Goal: Learn about a topic: Learn about a topic

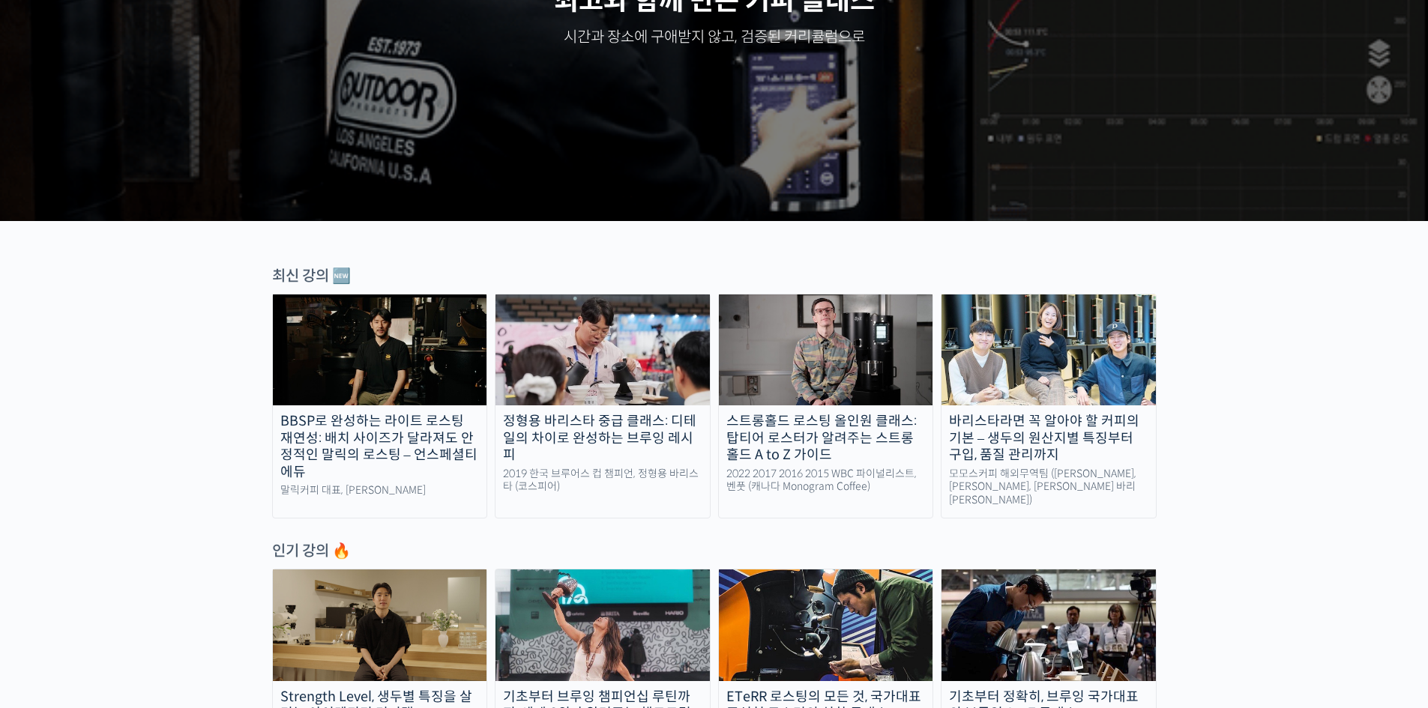
scroll to position [450, 0]
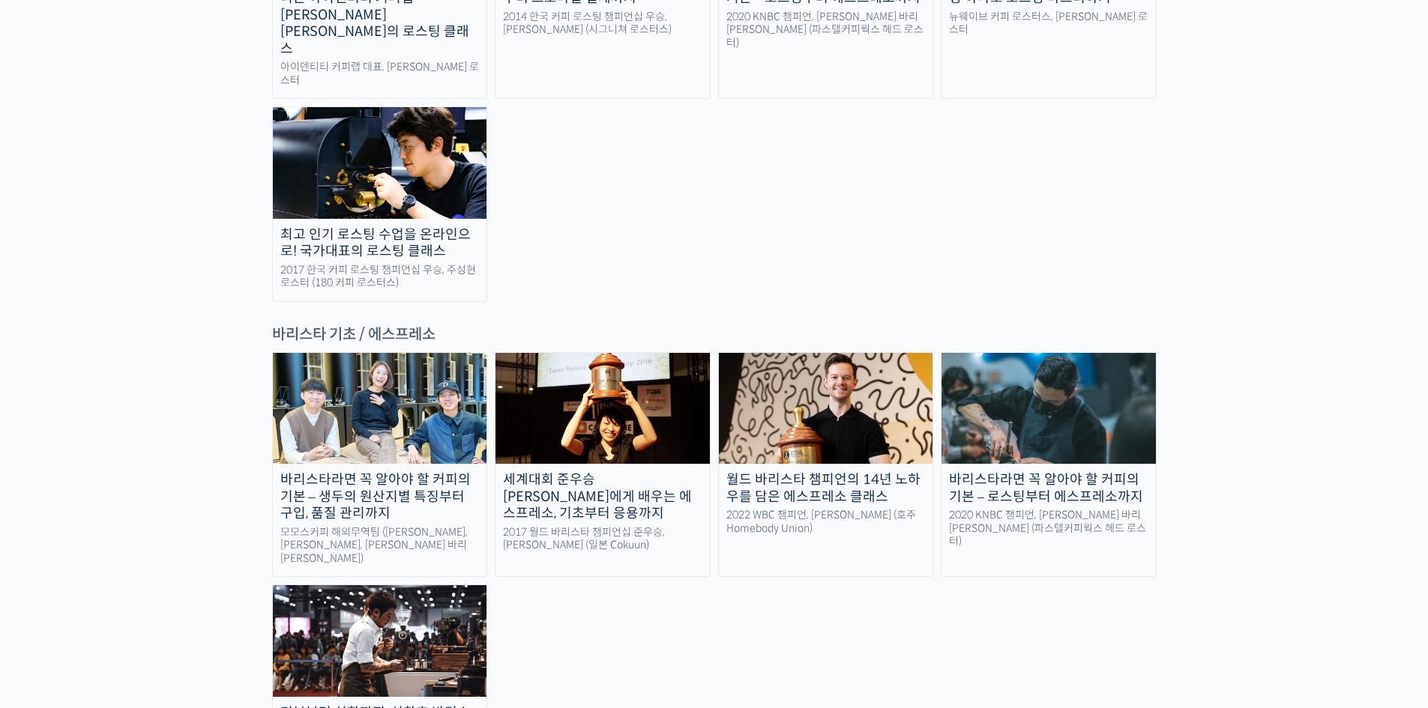
scroll to position [1799, 0]
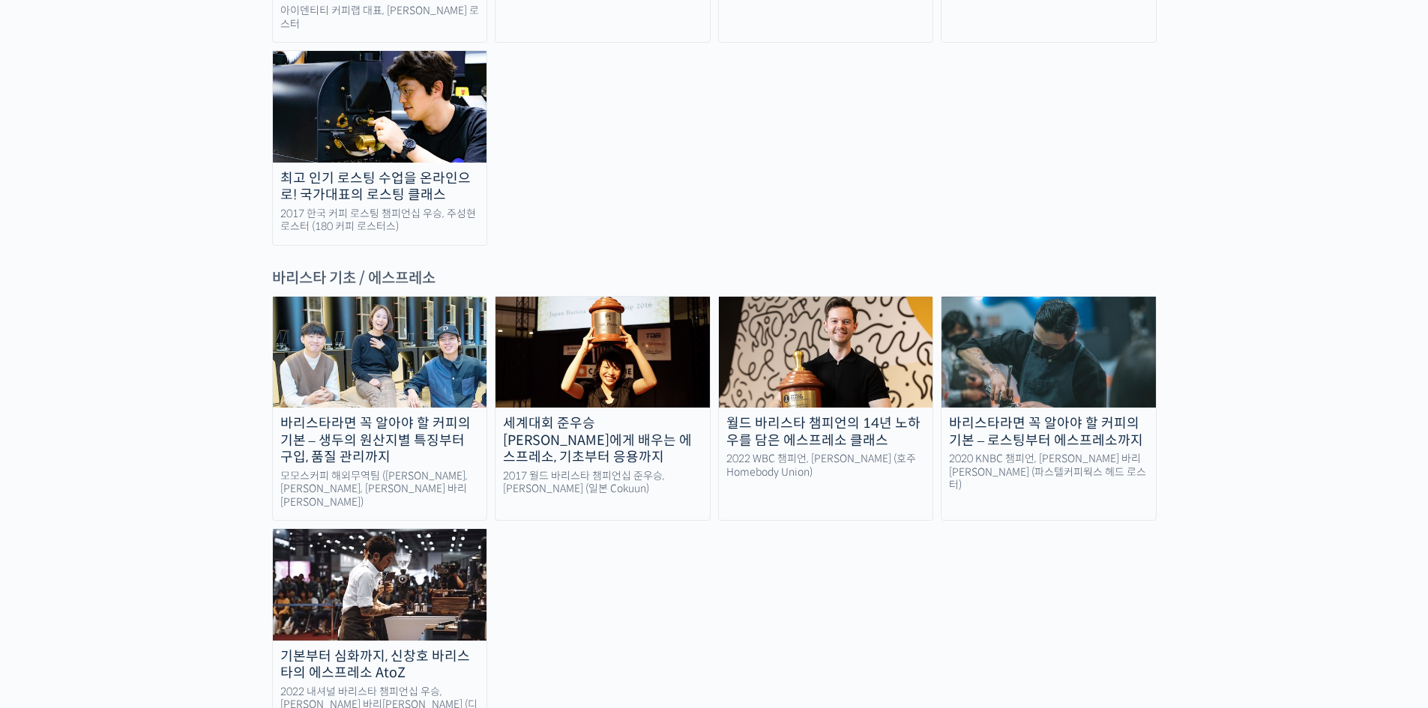
scroll to position [1874, 0]
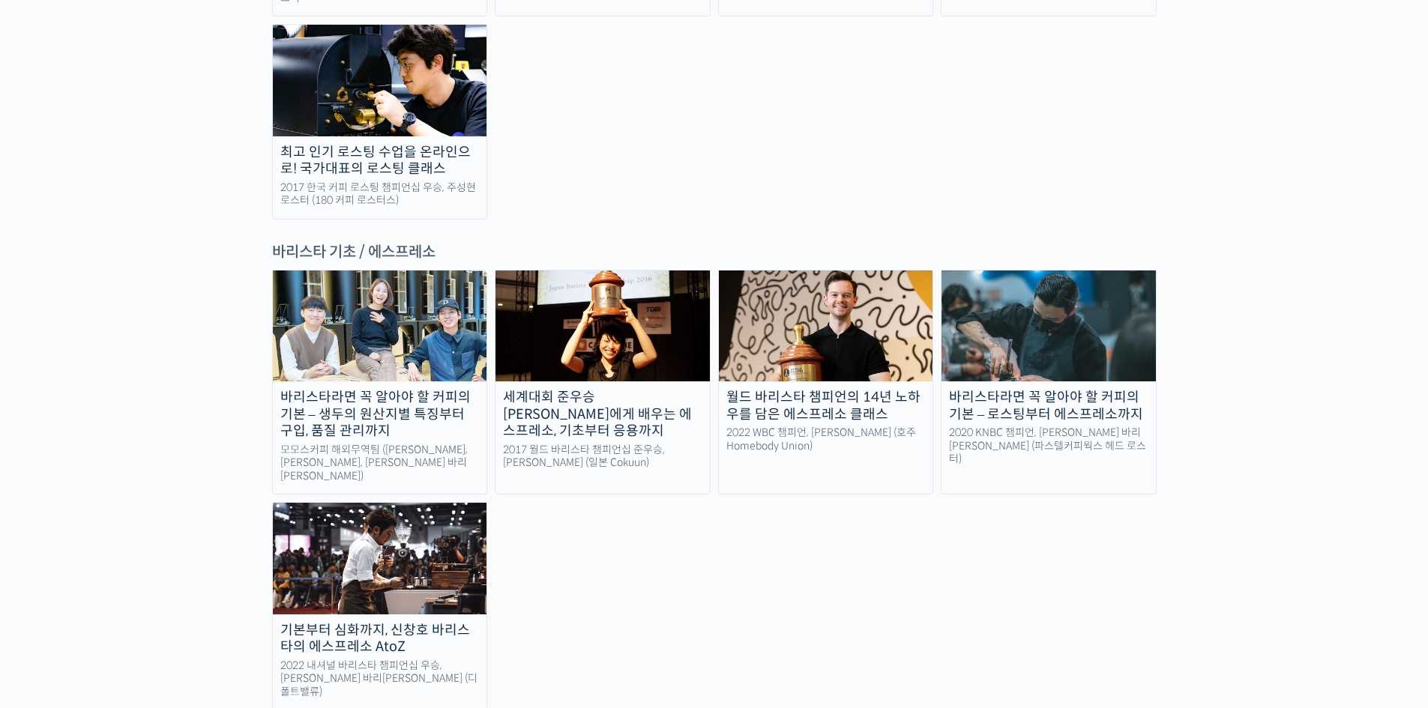
click at [362, 503] on img at bounding box center [380, 558] width 214 height 111
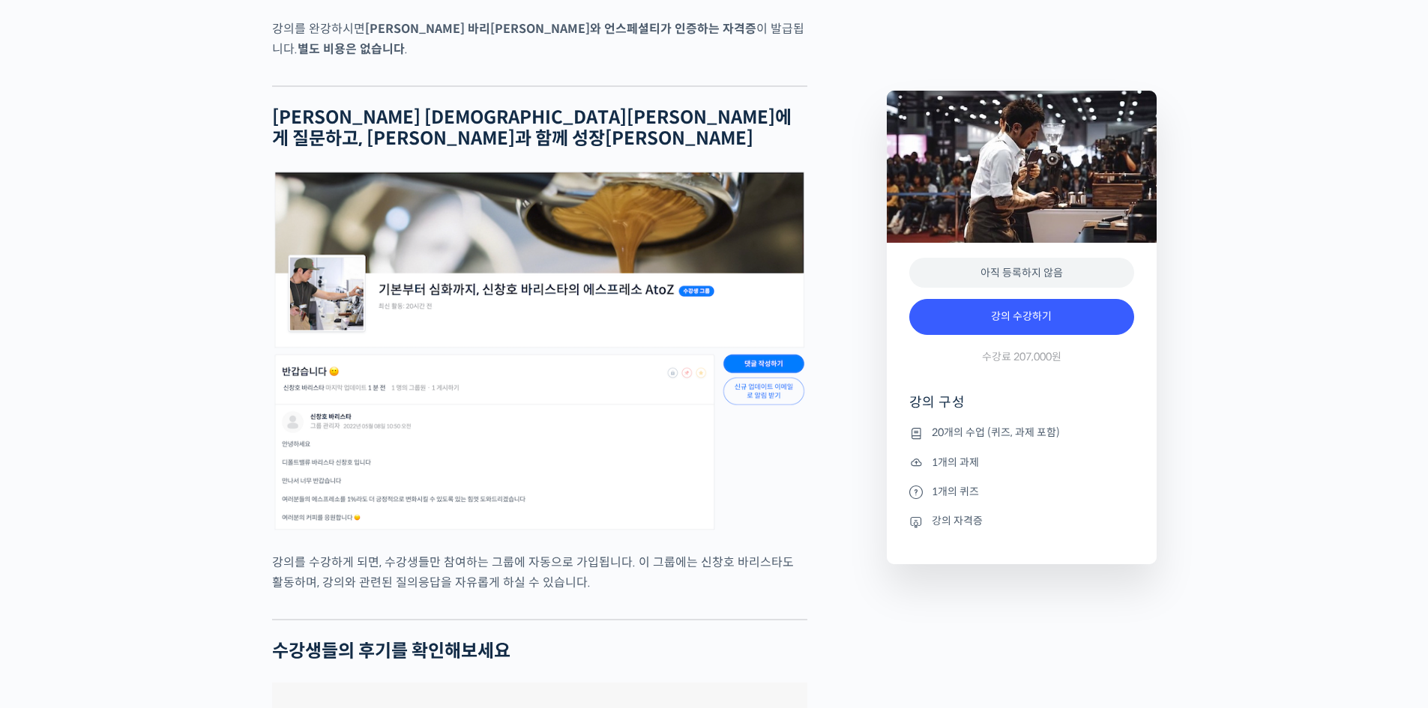
scroll to position [5397, 0]
